Goal: Contribute content: Add original content to the website for others to see

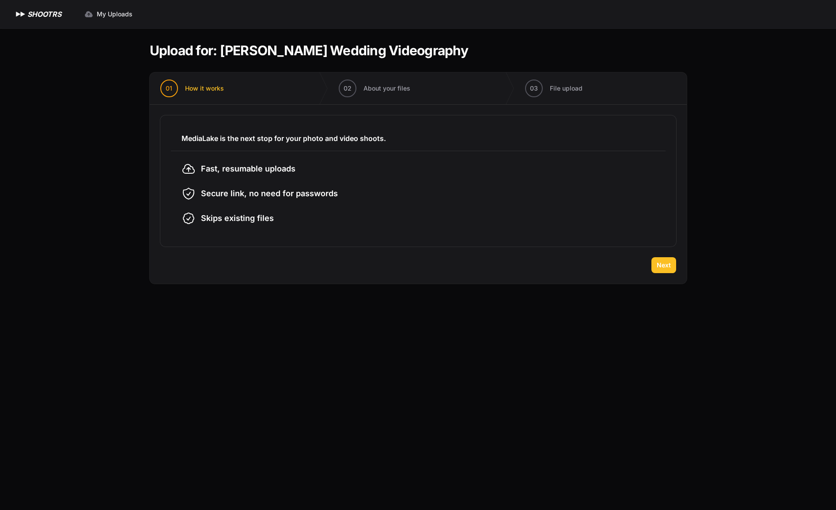
click at [664, 265] on span "Next" at bounding box center [664, 265] width 14 height 9
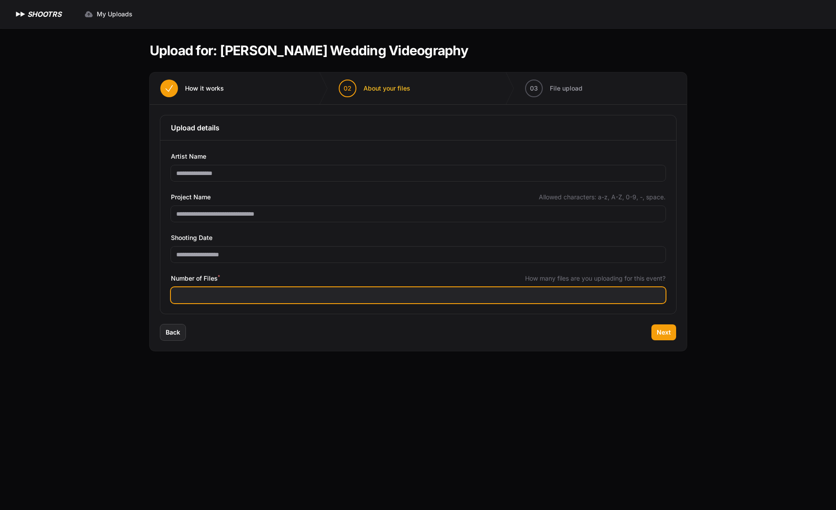
click at [234, 297] on input "Number of Files *" at bounding box center [418, 295] width 495 height 16
type input "***"
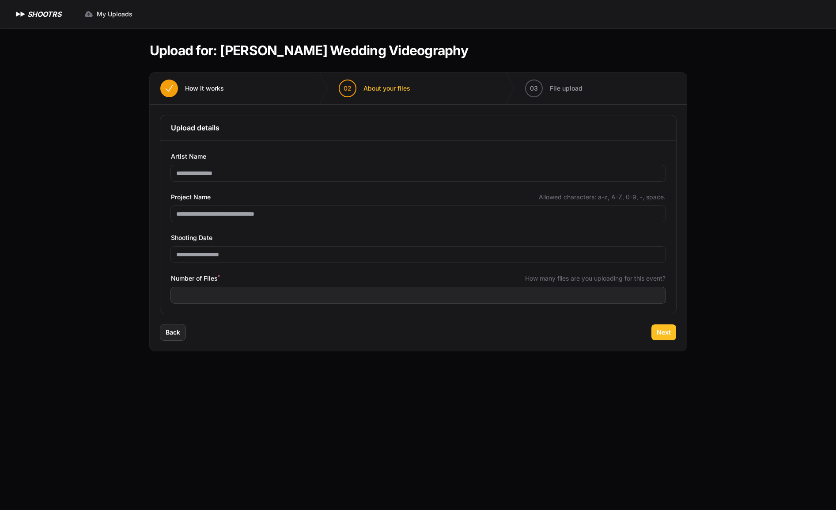
click at [664, 336] on button "Next" at bounding box center [663, 332] width 25 height 16
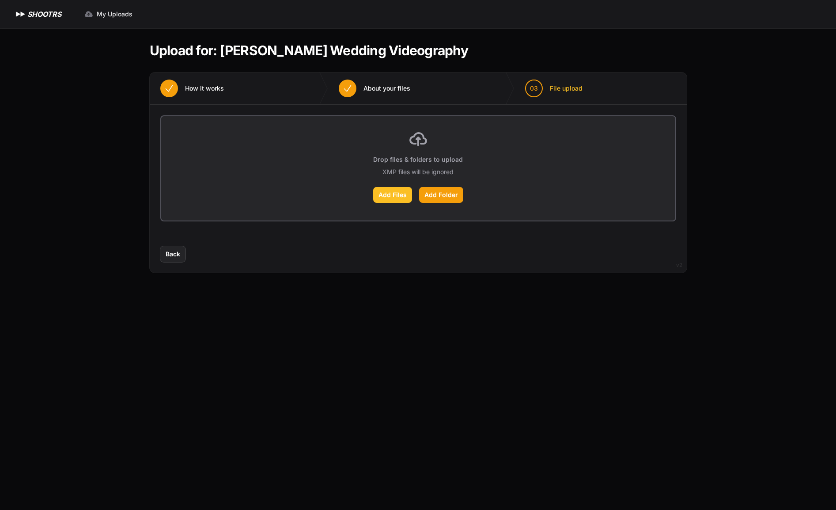
click at [397, 194] on label "Add Files" at bounding box center [392, 195] width 39 height 16
click at [0, 0] on input "Add Files" at bounding box center [0, 0] width 0 height 0
click at [444, 199] on label "Add Folder" at bounding box center [441, 195] width 44 height 16
click at [0, 0] on input "Add Folder" at bounding box center [0, 0] width 0 height 0
